Goal: Check status: Check status

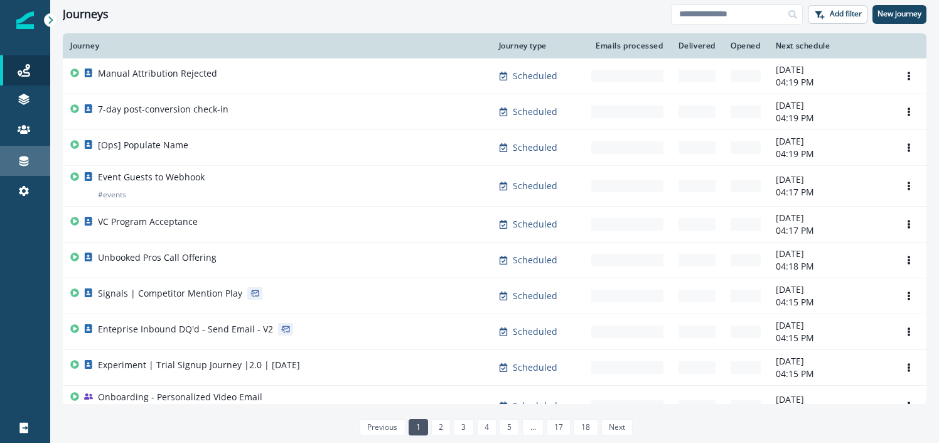
click at [33, 155] on div "Connections" at bounding box center [25, 160] width 40 height 15
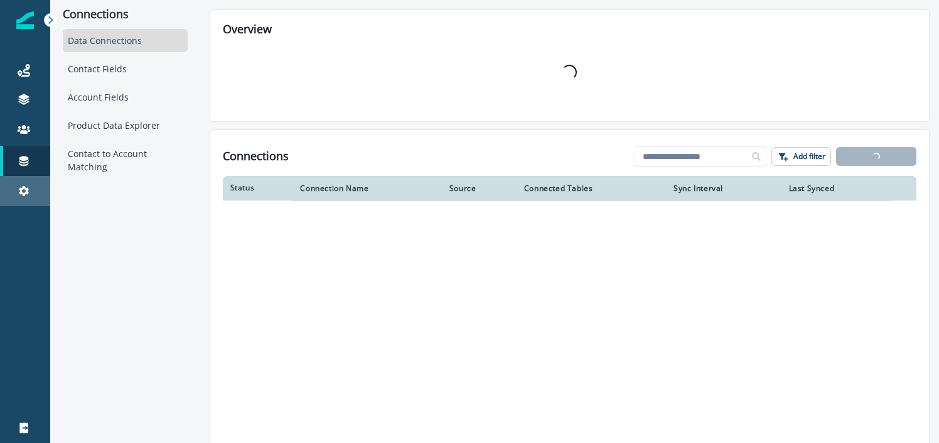
click at [30, 178] on link "Settings" at bounding box center [25, 191] width 50 height 30
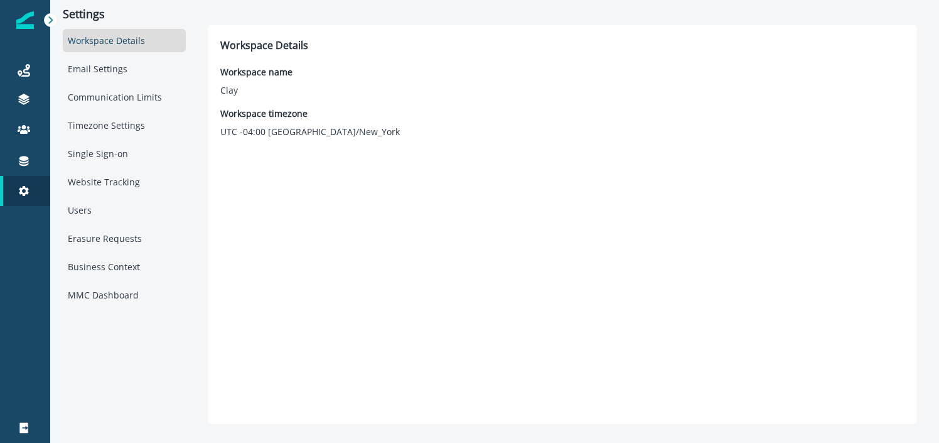
click at [116, 280] on div "Workspace Details Email Settings Communication Limits Timezone Settings Single …" at bounding box center [124, 167] width 123 height 277
click at [117, 289] on div "MMC Dashboard" at bounding box center [124, 294] width 123 height 23
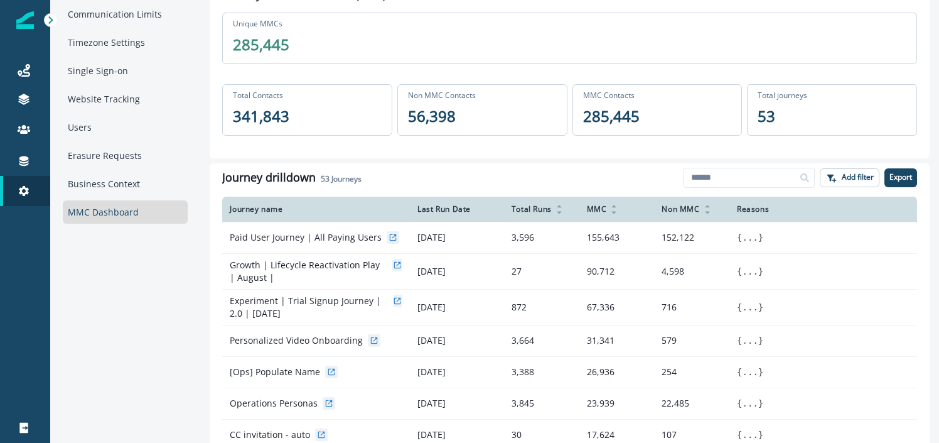
scroll to position [90, 0]
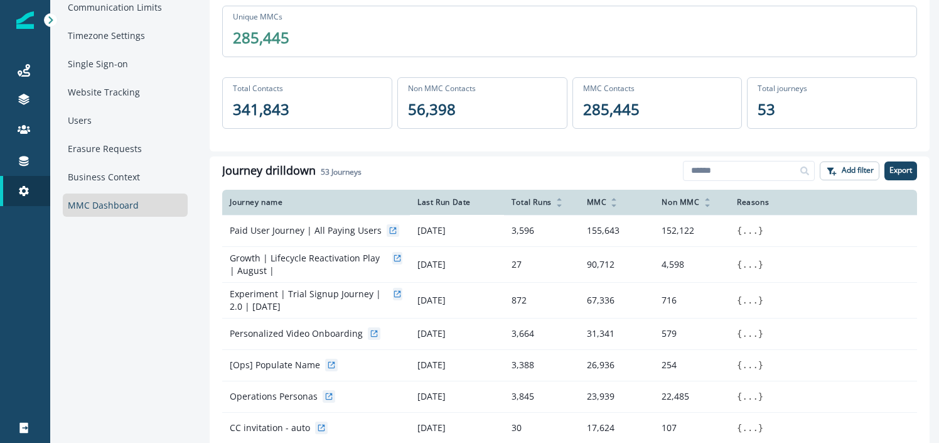
click at [537, 202] on div "Total Runs" at bounding box center [542, 202] width 60 height 14
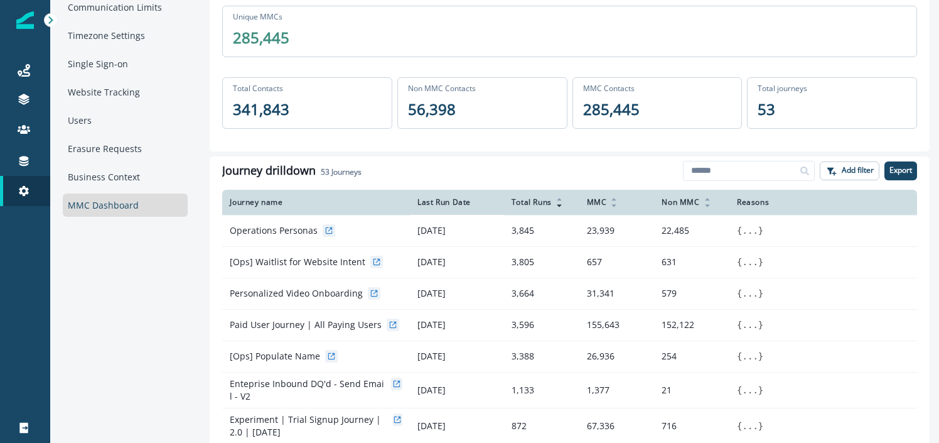
click at [537, 202] on div "Total Runs" at bounding box center [542, 202] width 60 height 14
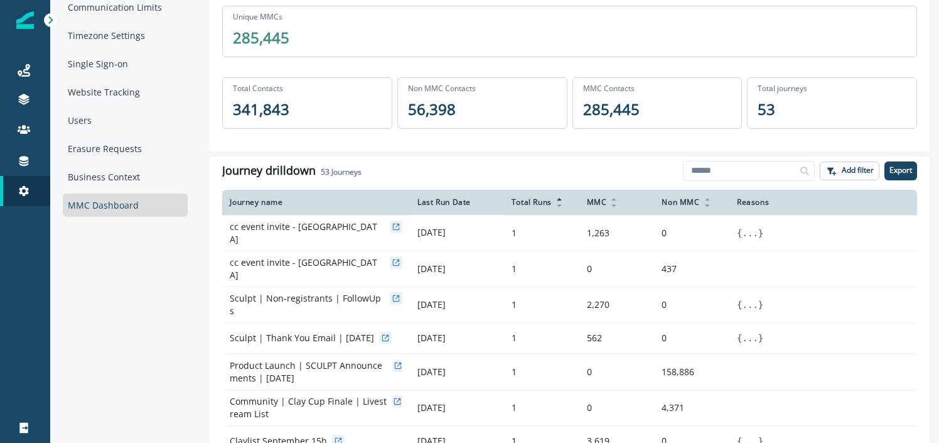
click at [610, 200] on icon at bounding box center [614, 199] width 8 height 8
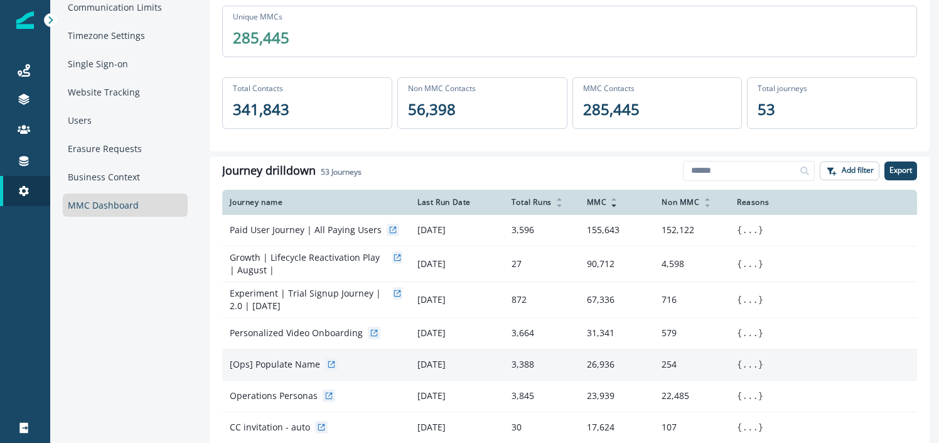
scroll to position [0, 0]
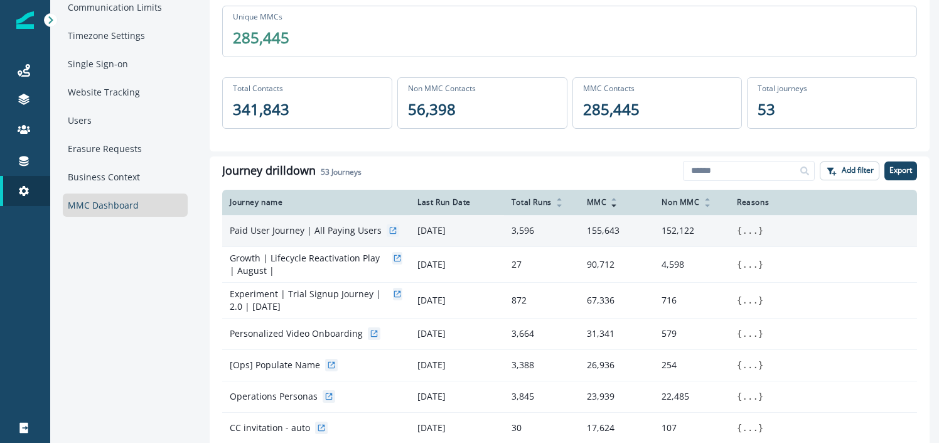
click at [389, 229] on icon at bounding box center [393, 230] width 9 height 9
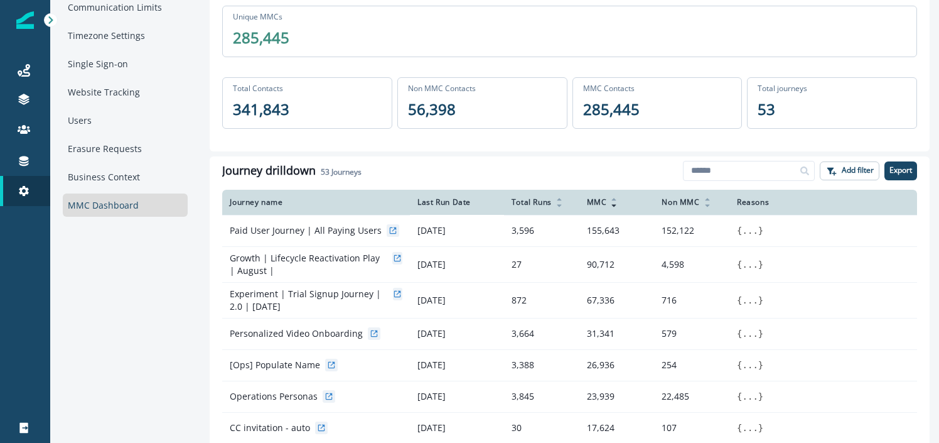
scroll to position [70, 0]
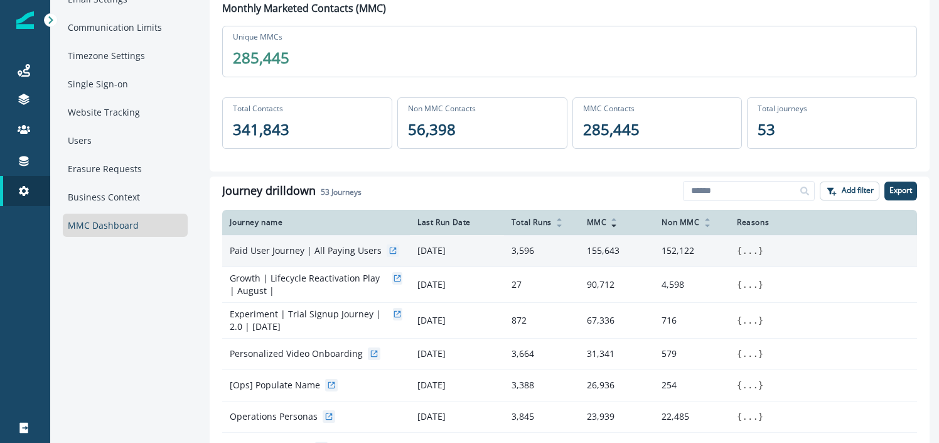
click at [754, 253] on button "..." at bounding box center [751, 250] width 16 height 13
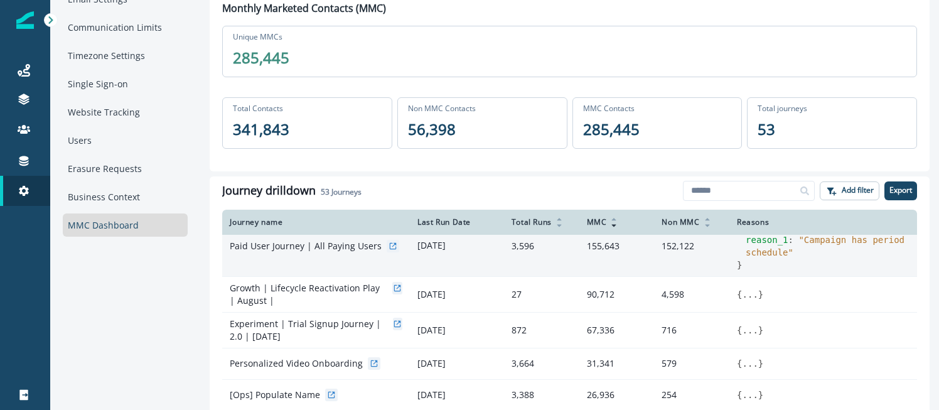
scroll to position [0, 0]
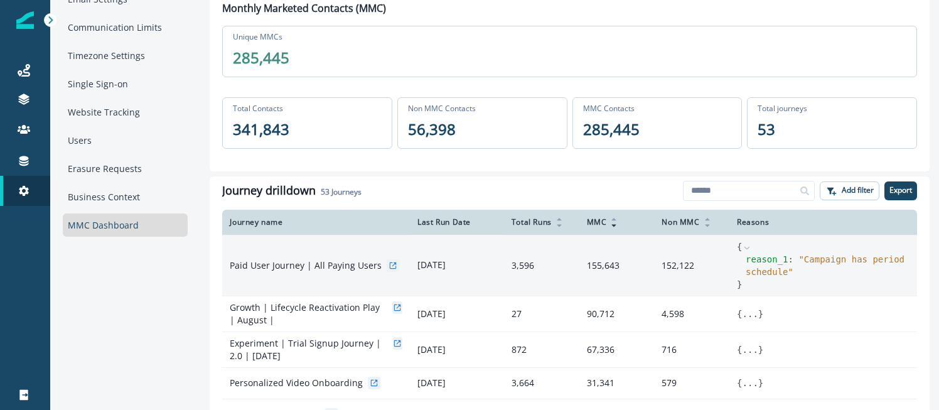
click at [389, 264] on icon at bounding box center [393, 265] width 9 height 9
click at [615, 267] on td "155,643" at bounding box center [616, 265] width 75 height 61
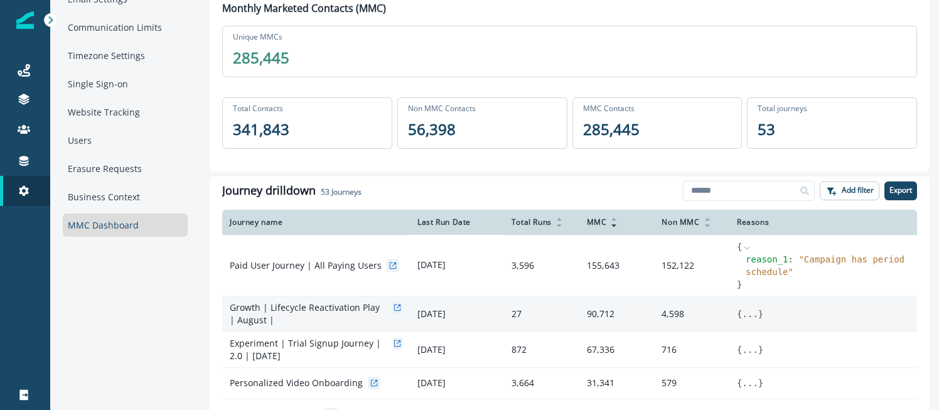
click at [608, 325] on td "90,712" at bounding box center [616, 314] width 75 height 36
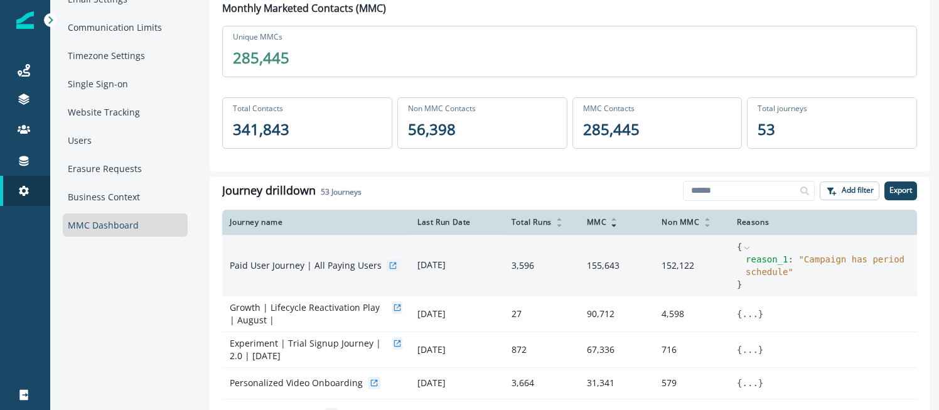
click at [608, 272] on td "155,643" at bounding box center [616, 265] width 75 height 61
click at [608, 264] on td "155,643" at bounding box center [616, 265] width 75 height 61
drag, startPoint x: 627, startPoint y: 268, endPoint x: 578, endPoint y: 266, distance: 49.6
click at [578, 266] on tr "Paid User Journey | All Paying Users Sep 29, 2025 3,596 155,643 152,122 { reaso…" at bounding box center [569, 265] width 695 height 61
click at [611, 267] on td "155,643" at bounding box center [616, 265] width 75 height 61
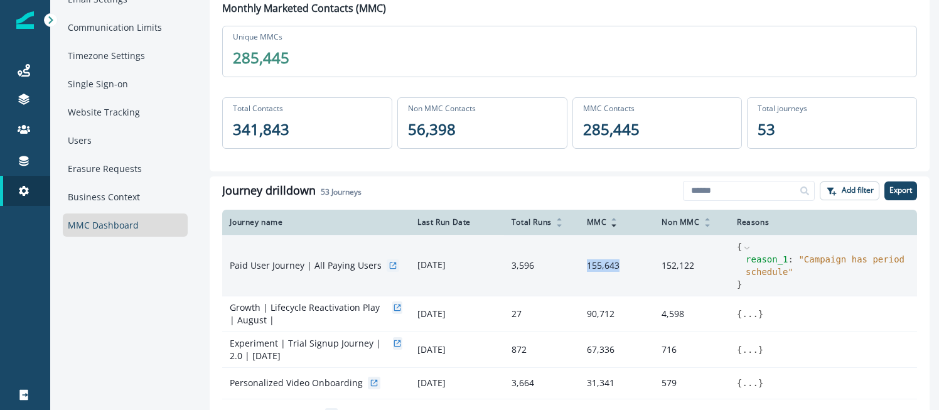
click at [611, 267] on td "155,643" at bounding box center [616, 265] width 75 height 61
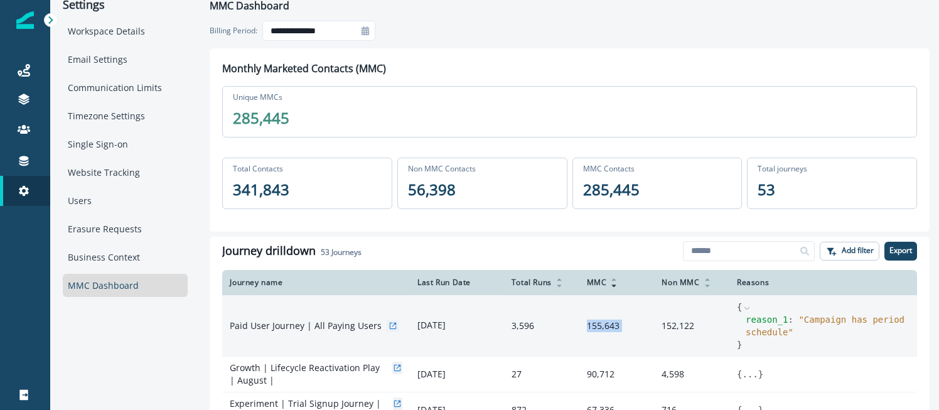
scroll to position [21, 0]
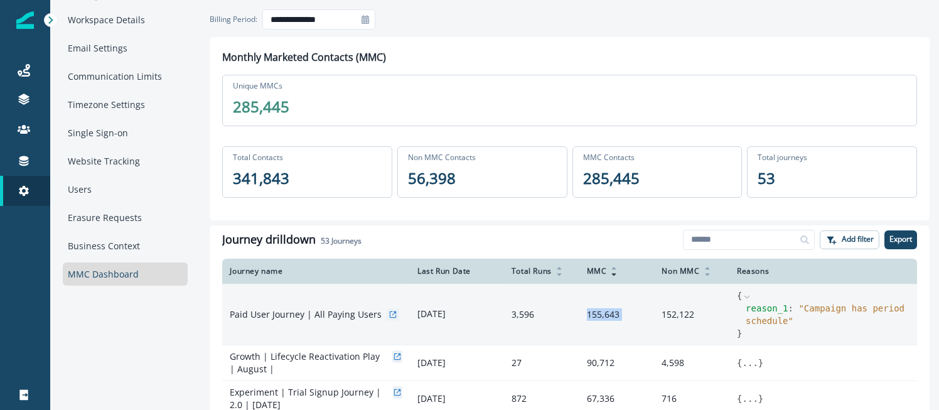
click at [598, 317] on td "155,643" at bounding box center [616, 314] width 75 height 61
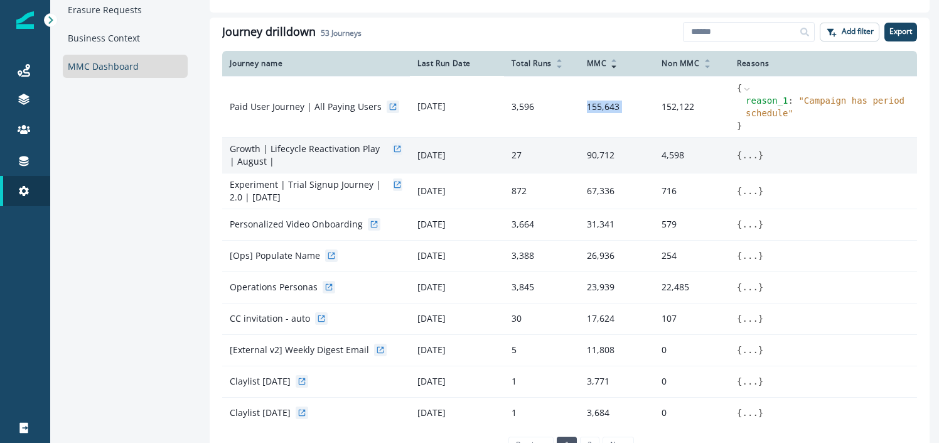
scroll to position [220, 0]
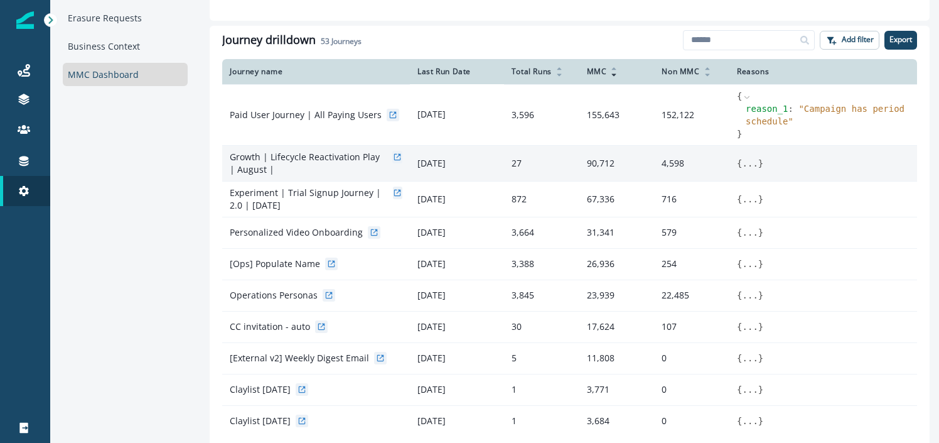
click at [598, 156] on td "90,712" at bounding box center [616, 163] width 75 height 36
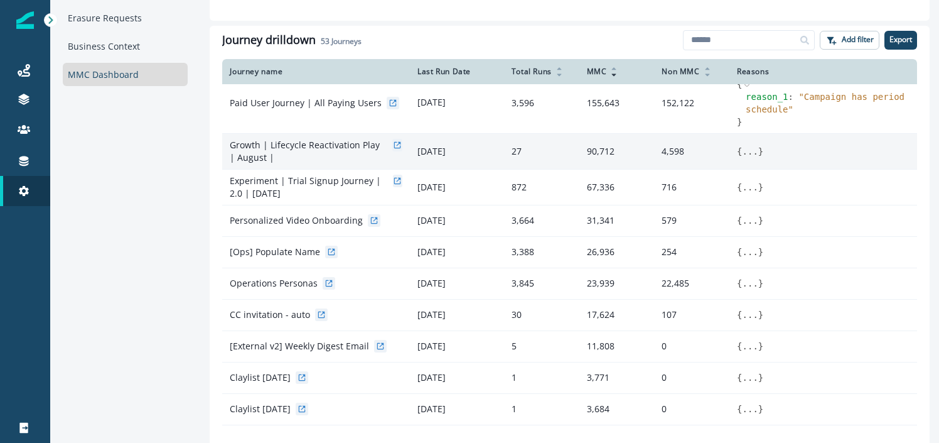
scroll to position [4, 0]
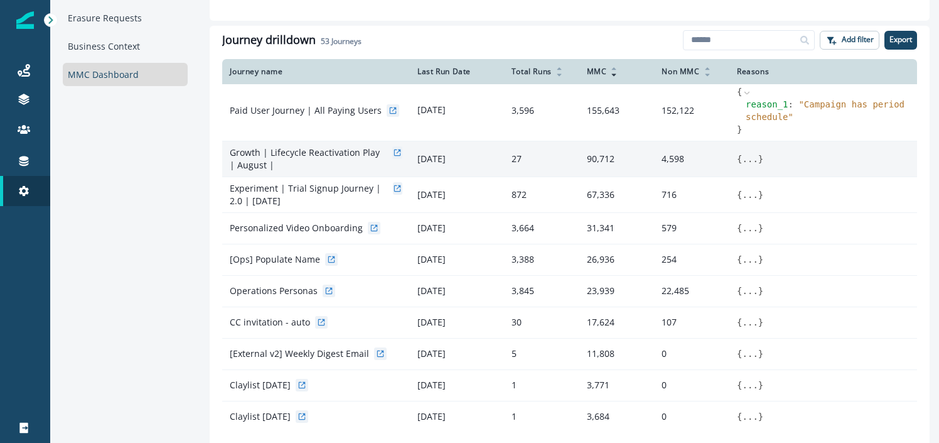
click at [393, 153] on icon at bounding box center [397, 152] width 9 height 9
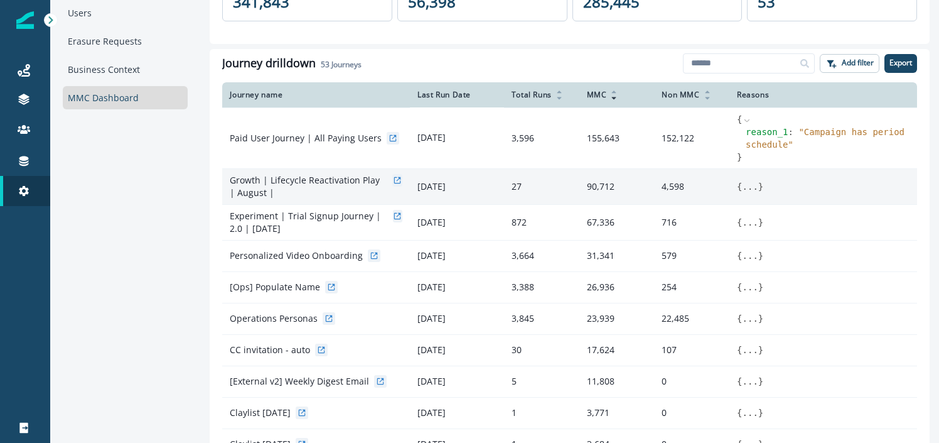
scroll to position [197, 0]
drag, startPoint x: 394, startPoint y: 179, endPoint x: 571, endPoint y: 196, distance: 177.9
click at [571, 196] on tr "Growth | Lifecycle Reactivation Play | August | Sep 29, 2025 27 90,712 4,598 { …" at bounding box center [569, 186] width 695 height 36
click at [756, 187] on button "..." at bounding box center [751, 186] width 16 height 13
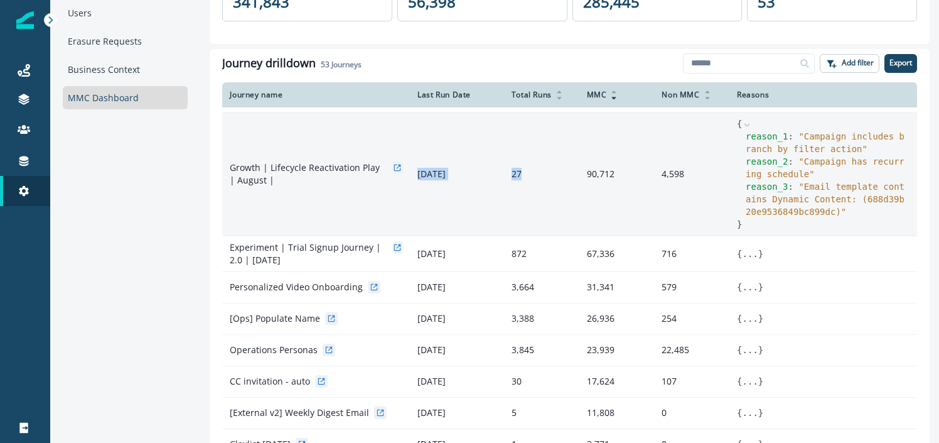
scroll to position [62, 0]
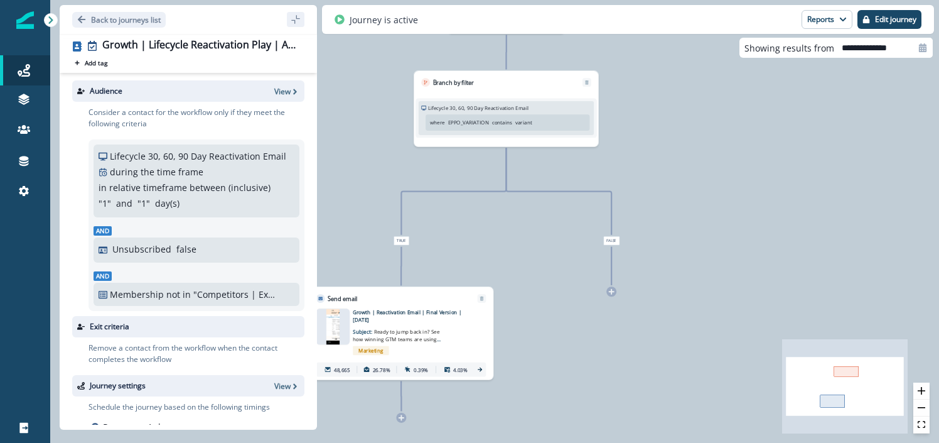
scroll to position [161, 0]
